Goal: Task Accomplishment & Management: Use online tool/utility

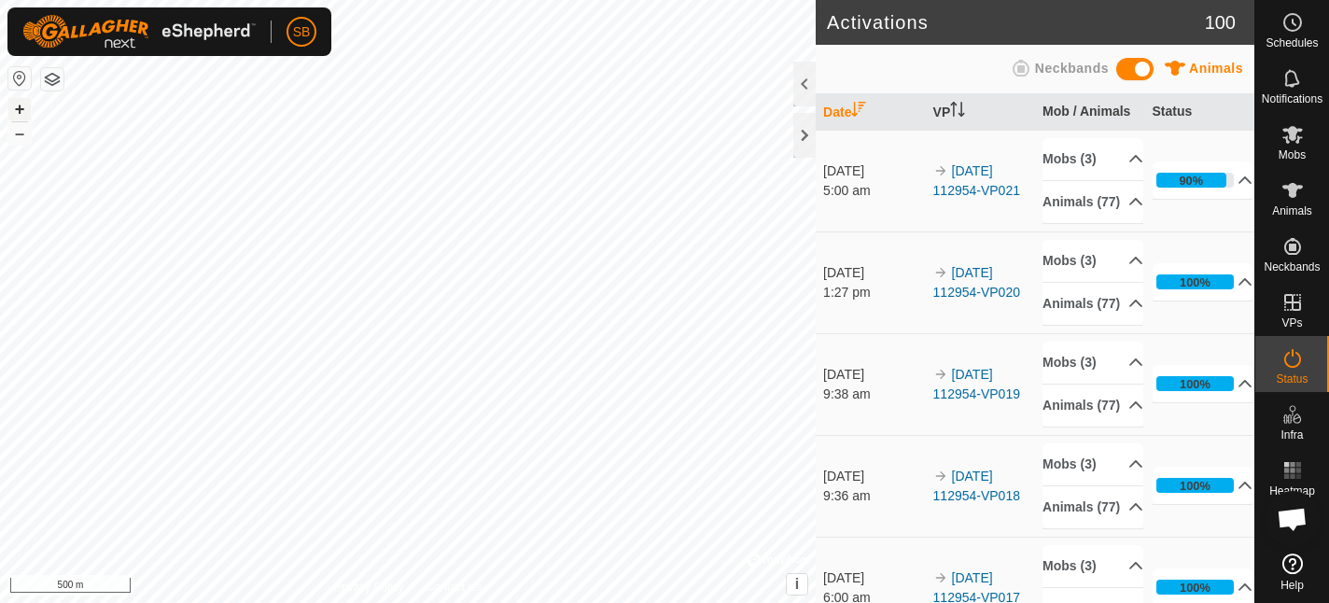
click at [21, 106] on button "+" at bounding box center [19, 109] width 22 height 22
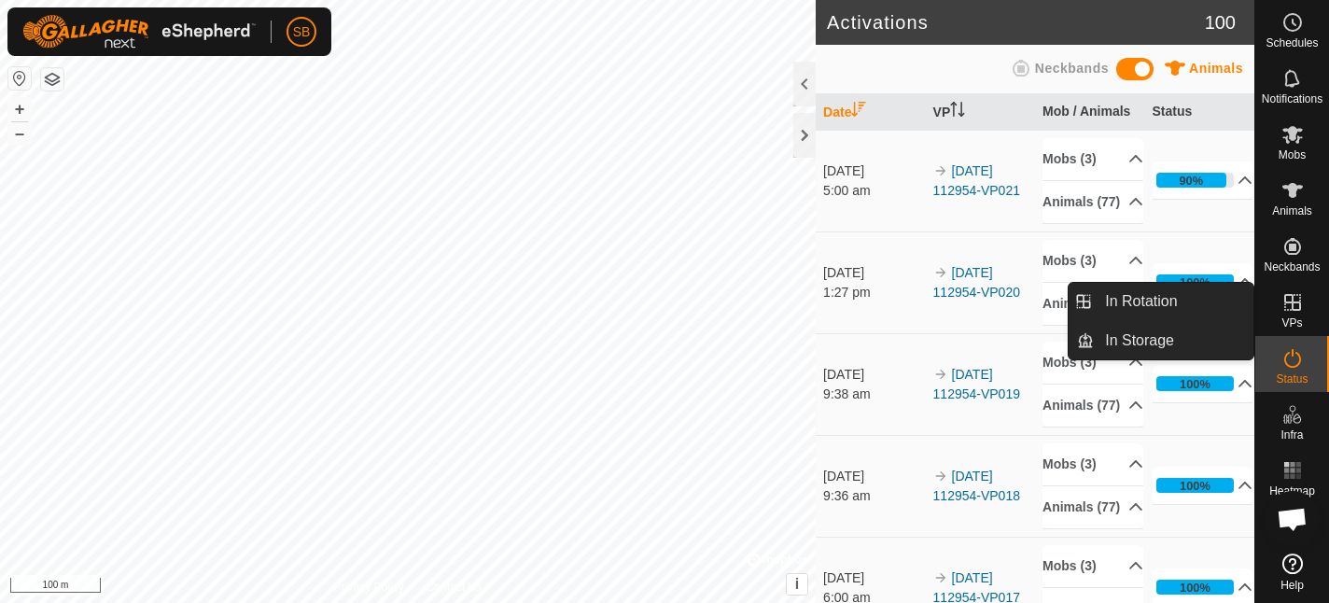
click at [1300, 303] on icon at bounding box center [1292, 302] width 17 height 17
click at [1086, 301] on li "In Rotation" at bounding box center [1160, 301] width 185 height 37
click at [1108, 302] on link "In Rotation" at bounding box center [1174, 301] width 160 height 37
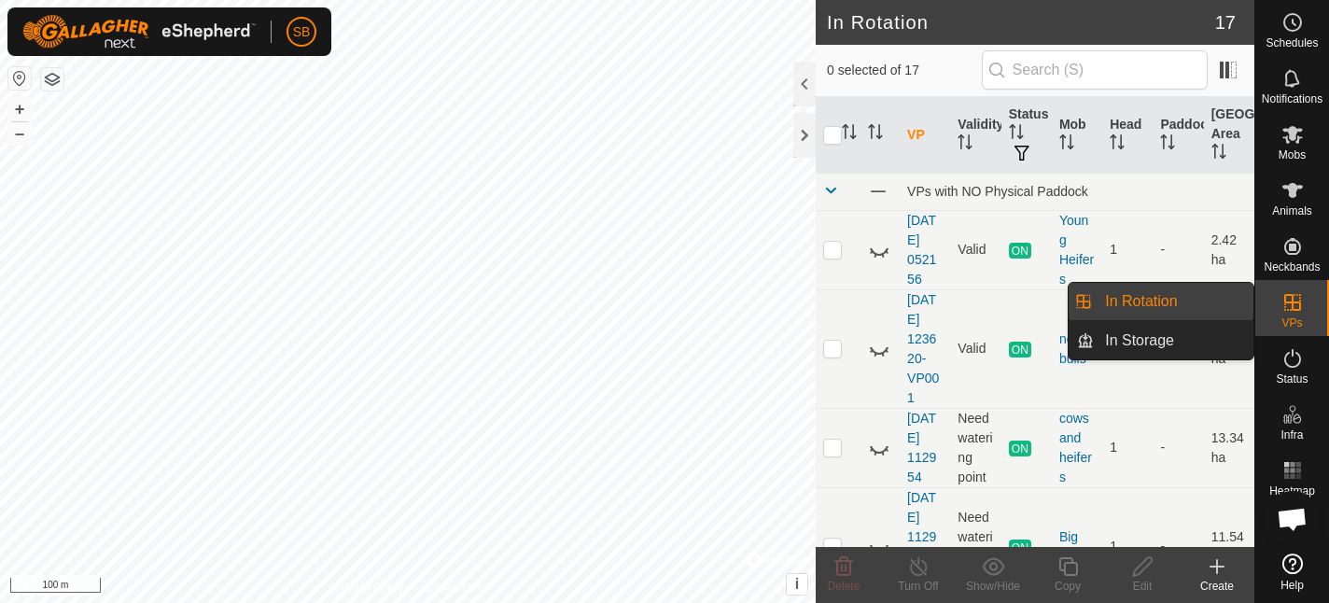
click at [1111, 294] on link "In Rotation" at bounding box center [1174, 301] width 160 height 37
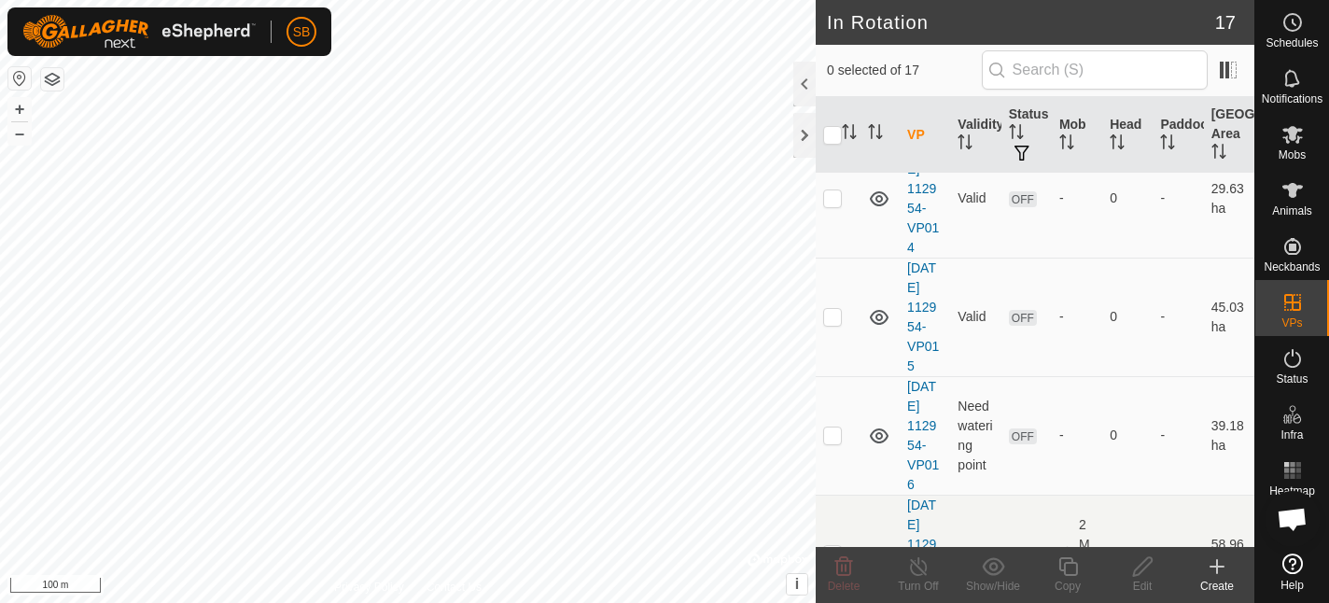
scroll to position [1599, 0]
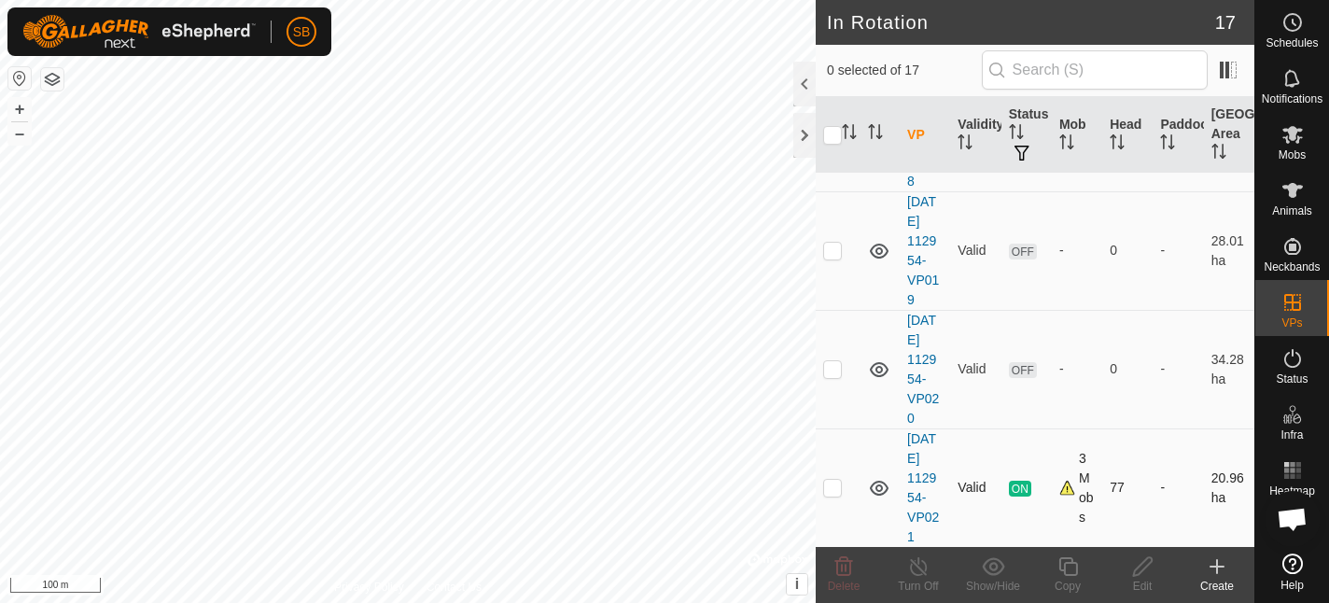
click at [833, 487] on p-checkbox at bounding box center [832, 487] width 19 height 15
checkbox input "true"
click at [1067, 565] on icon at bounding box center [1067, 566] width 23 height 22
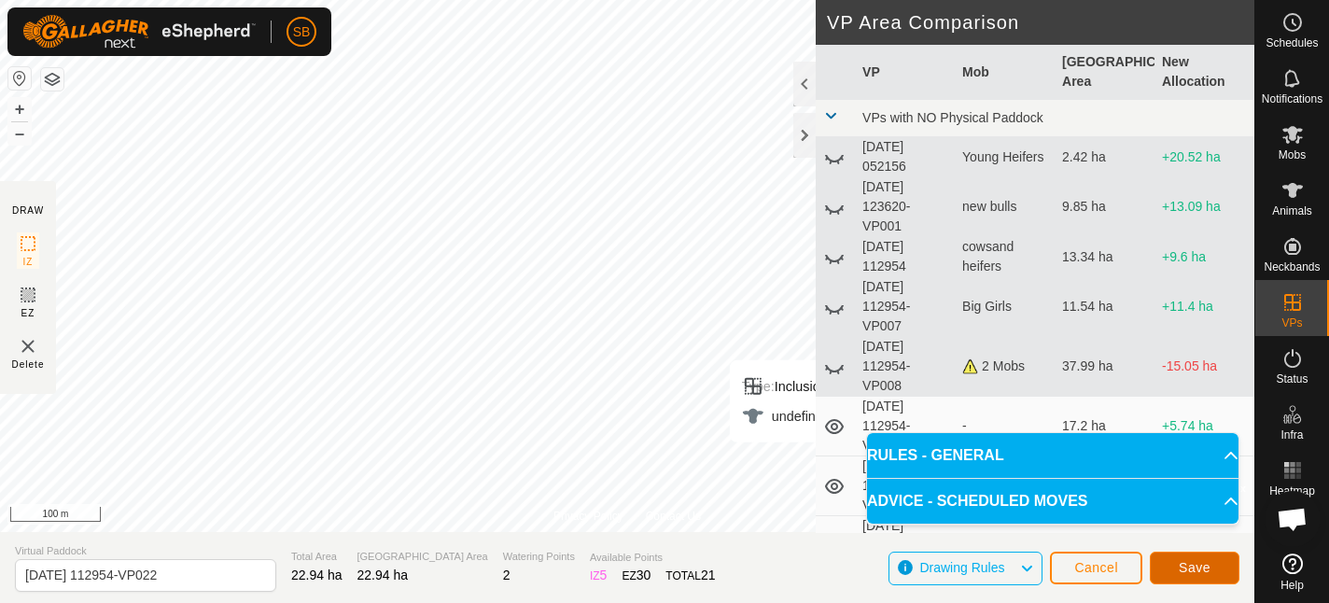
click at [1196, 569] on span "Save" at bounding box center [1194, 567] width 32 height 15
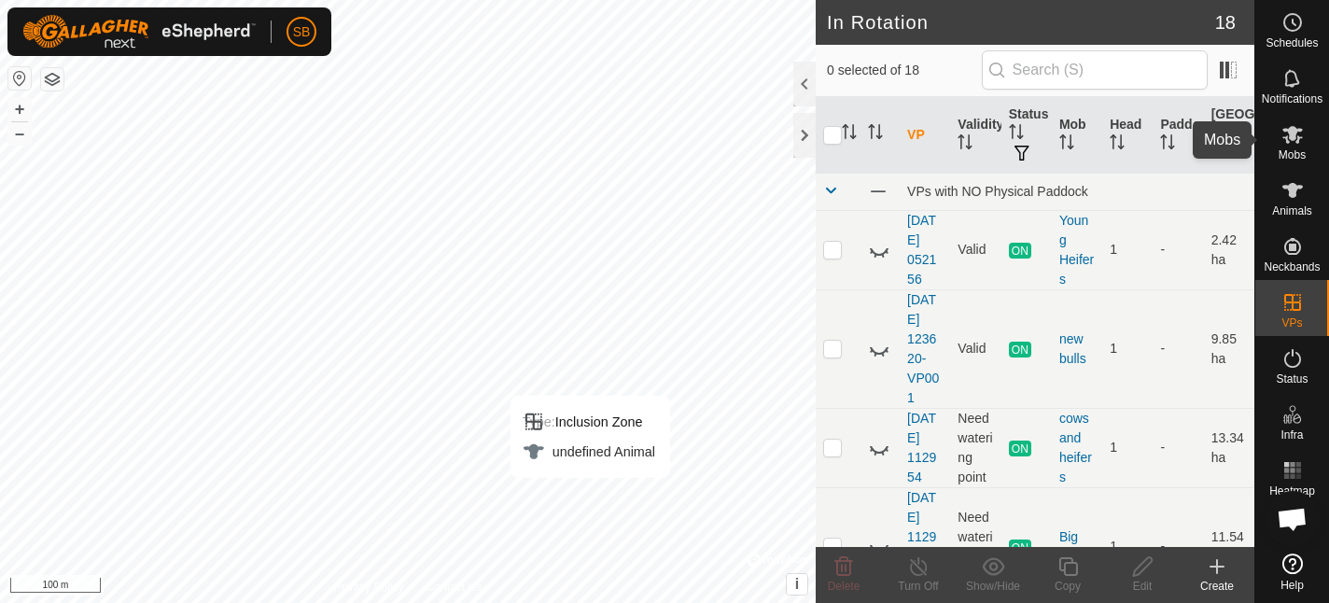
click at [1295, 135] on icon at bounding box center [1292, 134] width 22 height 22
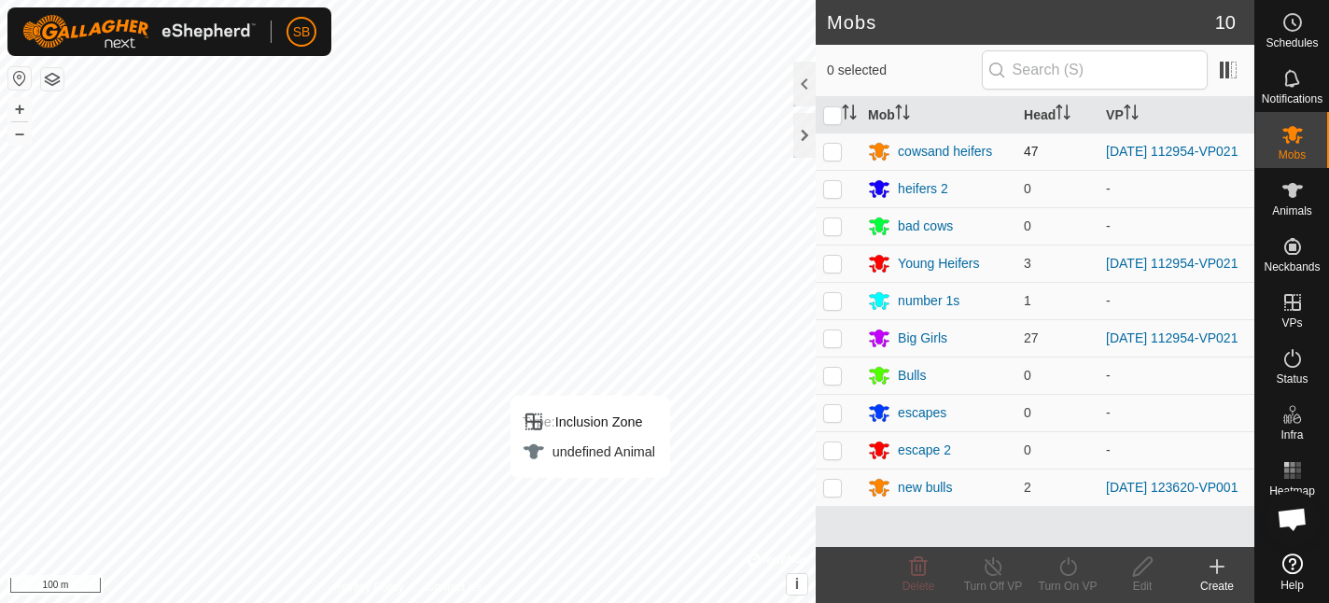
click at [831, 152] on p-checkbox at bounding box center [832, 151] width 19 height 15
checkbox input "true"
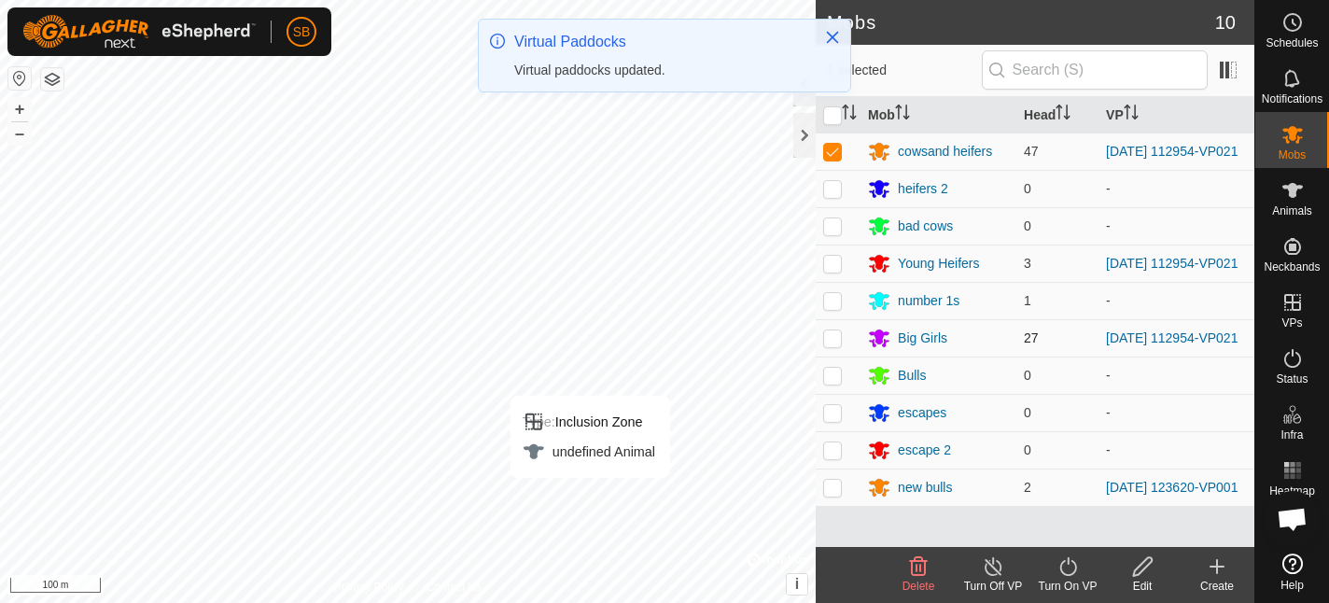
click at [827, 345] on p-checkbox at bounding box center [832, 337] width 19 height 15
checkbox input "true"
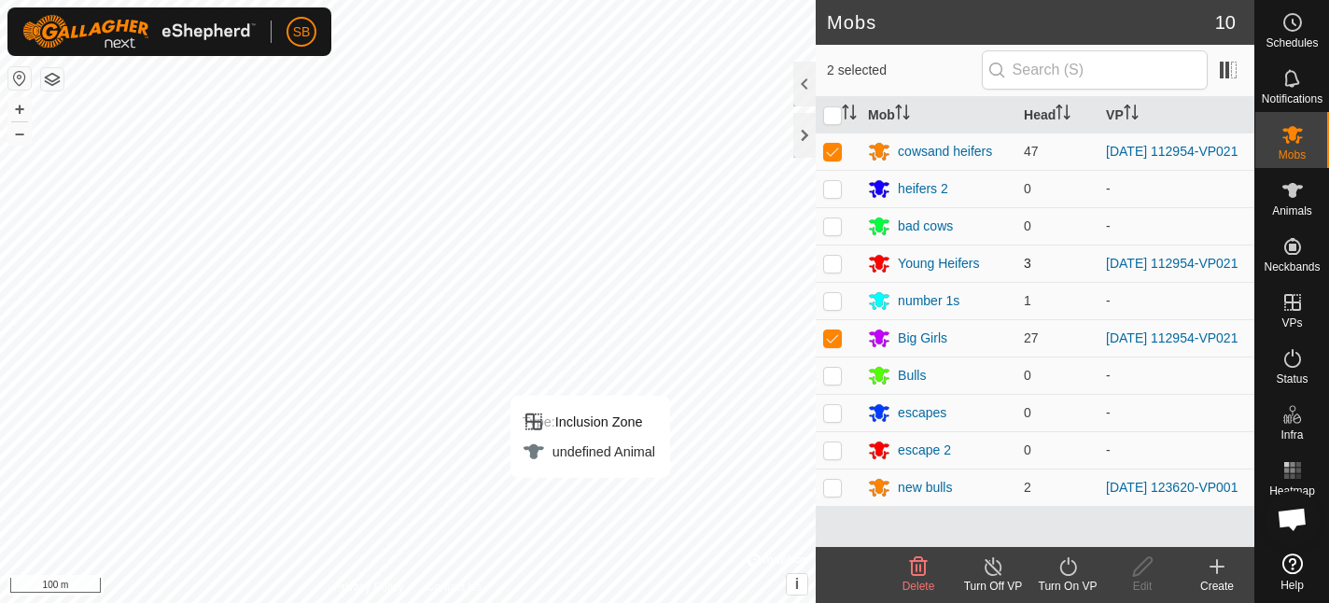
click at [834, 269] on p-checkbox at bounding box center [832, 263] width 19 height 15
checkbox input "true"
click at [1066, 567] on icon at bounding box center [1067, 566] width 23 height 22
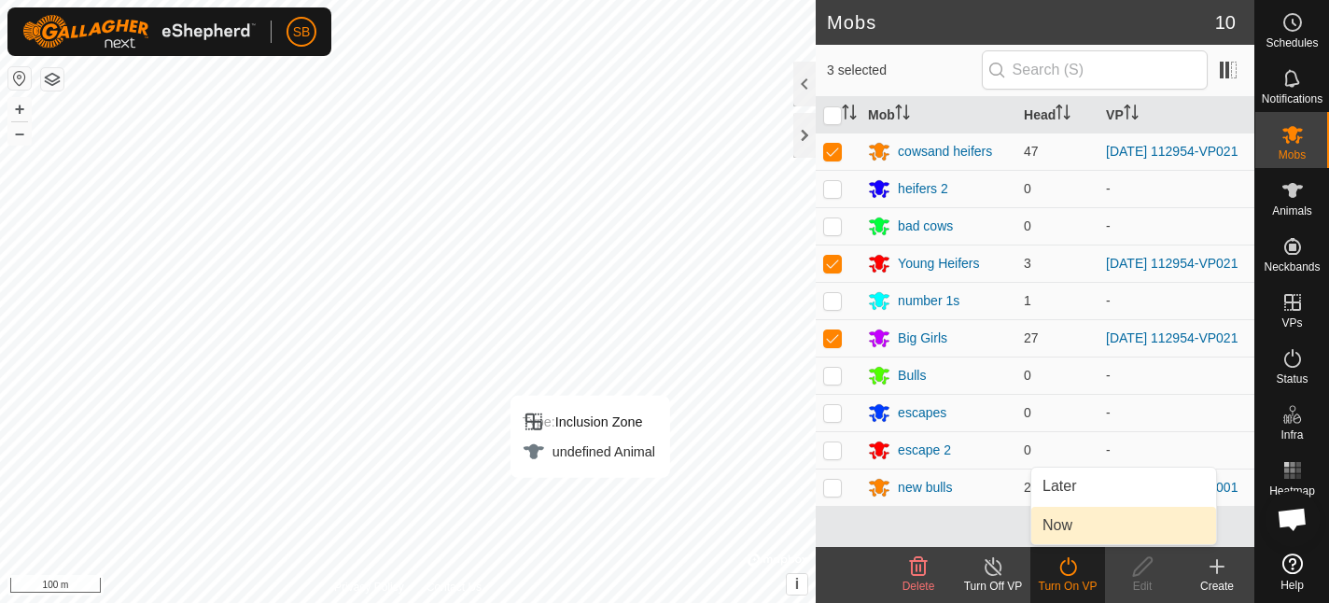
click at [1067, 532] on link "Now" at bounding box center [1123, 525] width 185 height 37
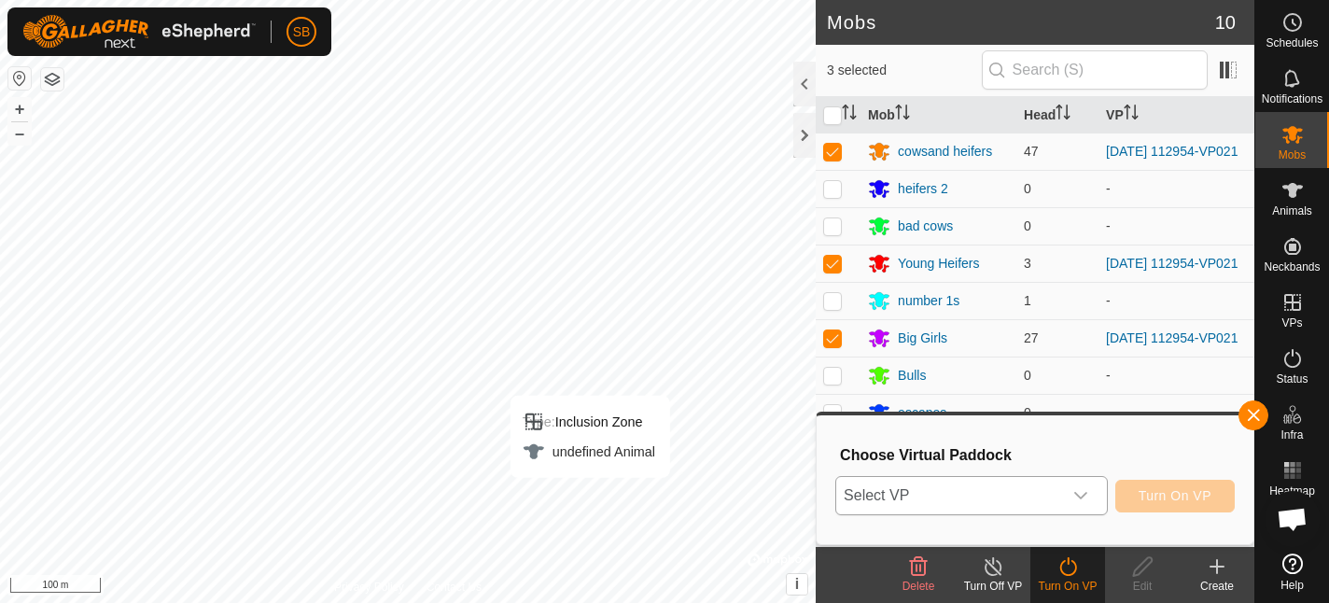
click at [1083, 495] on icon "dropdown trigger" at bounding box center [1080, 495] width 13 height 7
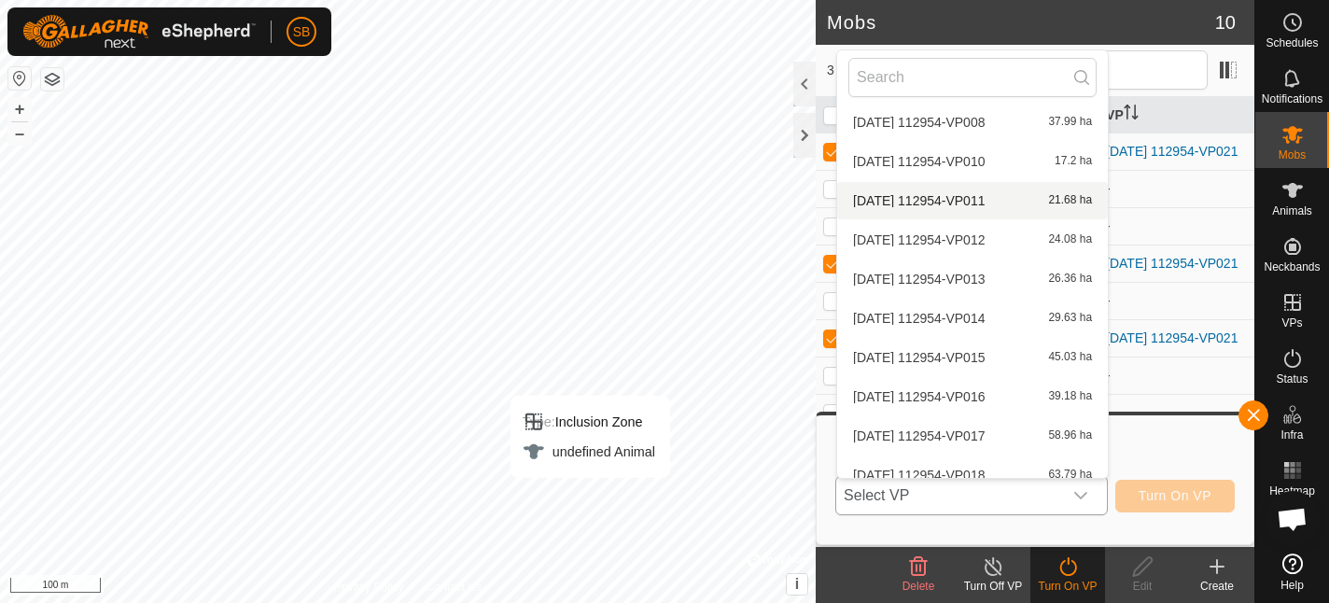
scroll to position [373, 0]
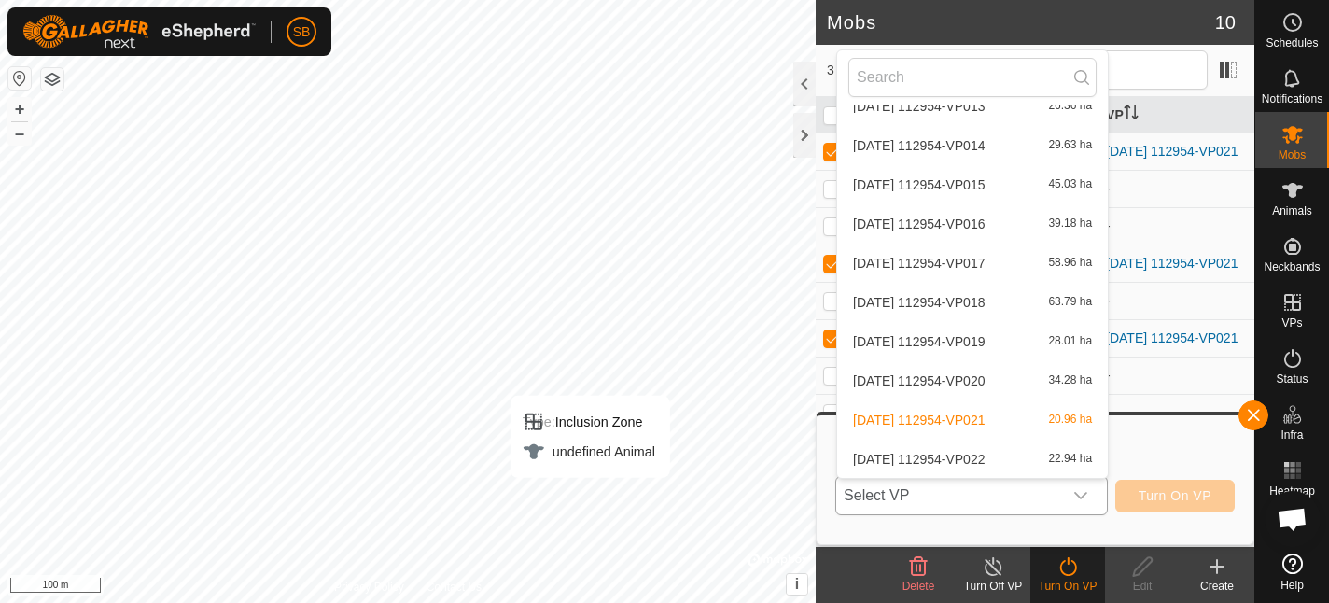
click at [941, 460] on li "[DATE] 112954-VP022 22.94 ha" at bounding box center [972, 458] width 271 height 37
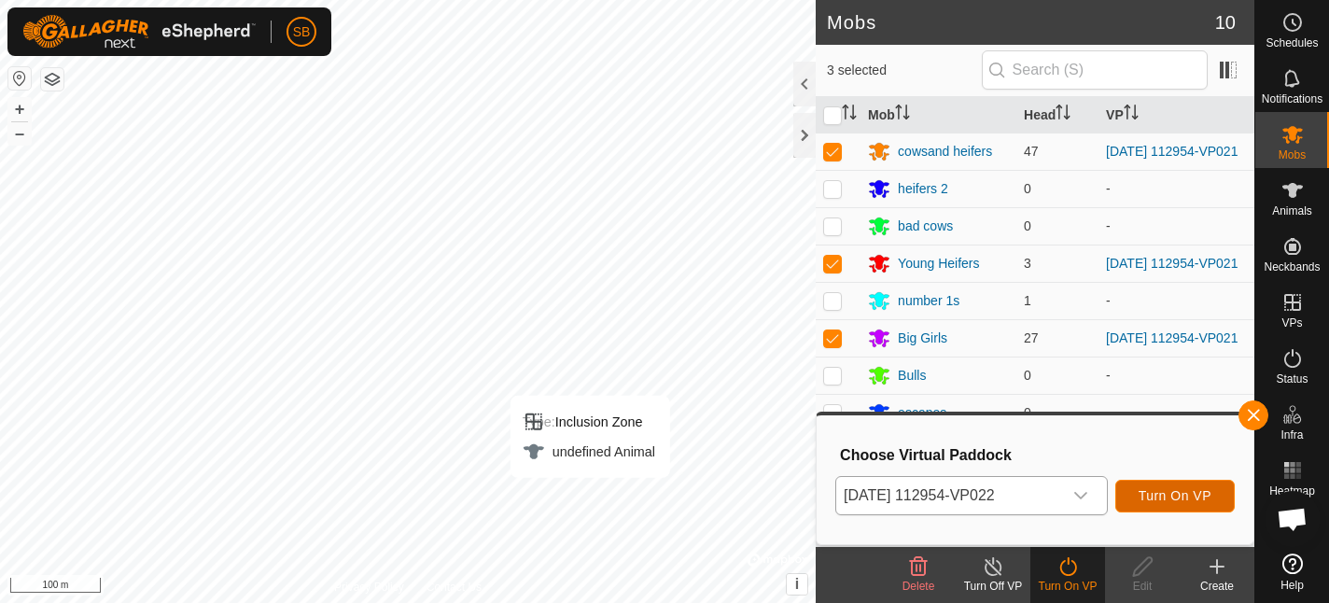
click at [1157, 495] on span "Turn On VP" at bounding box center [1174, 495] width 73 height 15
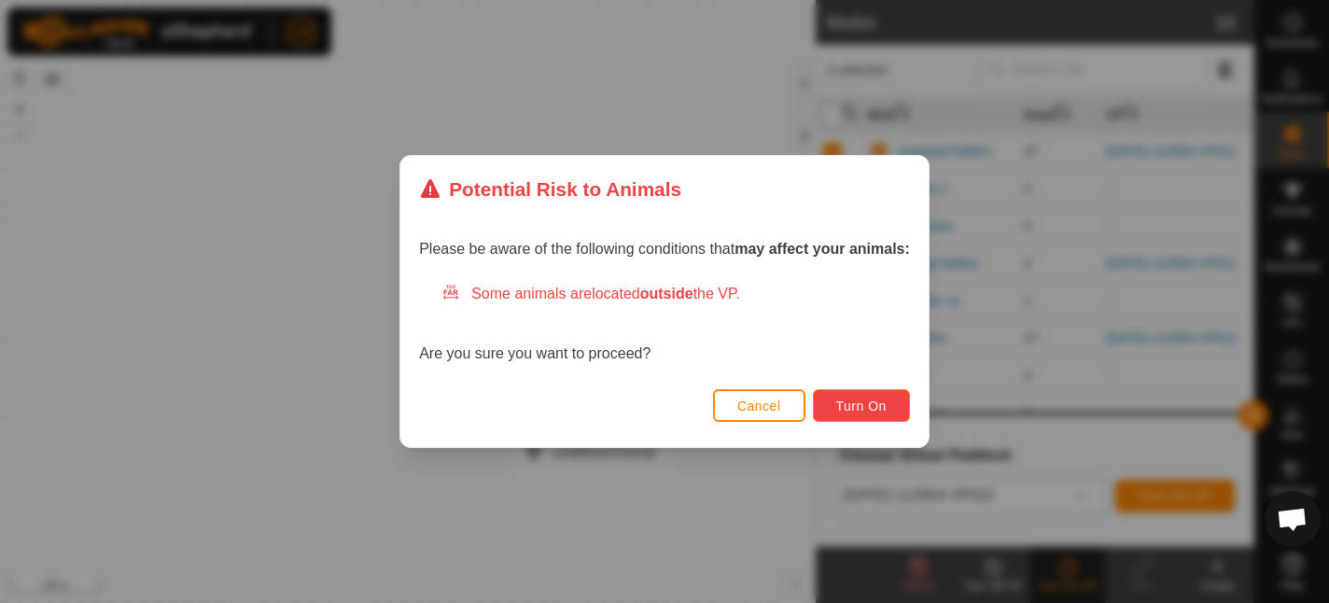
click at [868, 400] on span "Turn On" at bounding box center [861, 405] width 50 height 15
